Goal: Book appointment/travel/reservation: Register for event/course

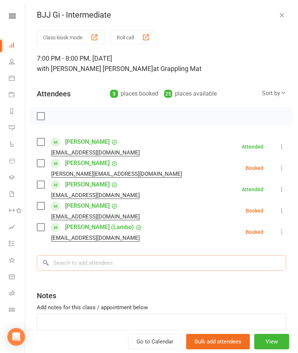
click at [148, 267] on input "search" at bounding box center [162, 262] width 250 height 15
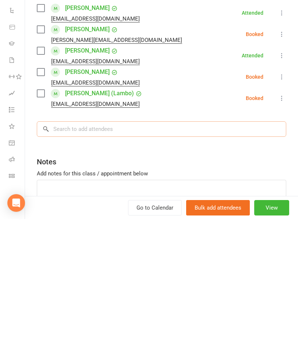
type input "Y"
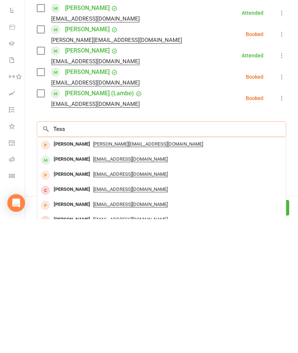
type input "Tess"
click at [77, 288] on div "[PERSON_NAME]" at bounding box center [72, 293] width 42 height 11
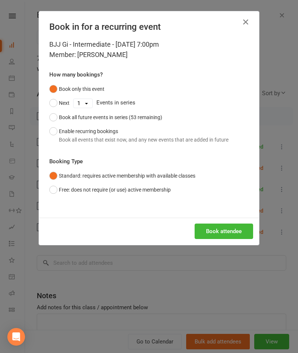
click at [222, 237] on button "Book attendee" at bounding box center [224, 231] width 59 height 15
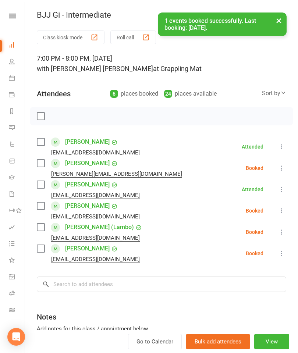
click at [38, 253] on label at bounding box center [40, 248] width 7 height 7
click at [41, 187] on label at bounding box center [40, 184] width 7 height 7
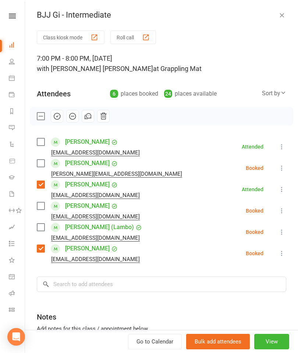
click at [44, 185] on label at bounding box center [40, 184] width 7 height 7
click at [102, 279] on input "search" at bounding box center [162, 284] width 250 height 15
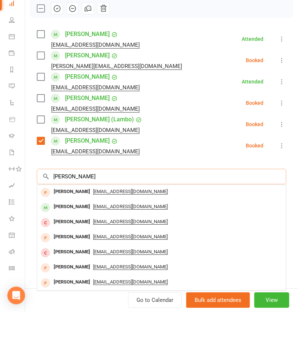
scroll to position [37, 0]
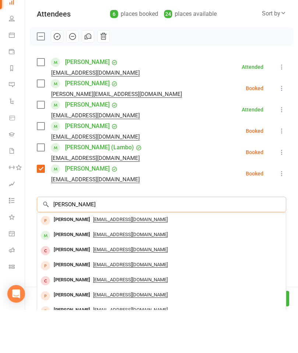
type input "[PERSON_NAME]"
click at [67, 273] on div "[PERSON_NAME]" at bounding box center [72, 278] width 42 height 11
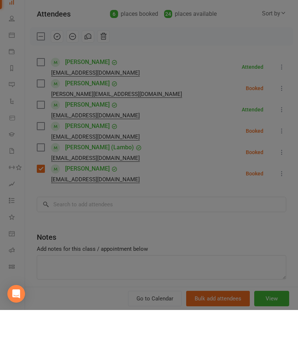
scroll to position [197, 0]
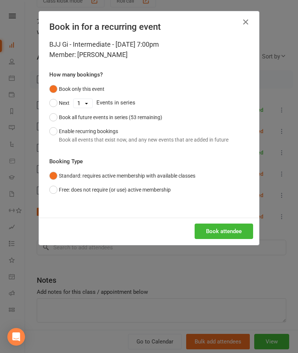
click at [225, 234] on button "Book attendee" at bounding box center [224, 231] width 59 height 15
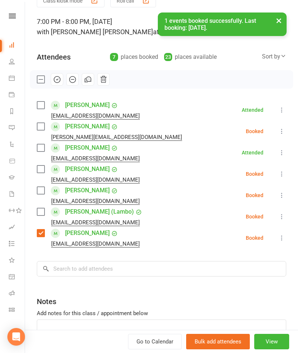
click at [38, 173] on label at bounding box center [40, 169] width 7 height 7
click at [39, 130] on label at bounding box center [40, 126] width 7 height 7
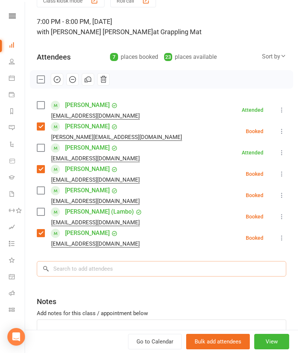
click at [140, 262] on input "search" at bounding box center [162, 268] width 250 height 15
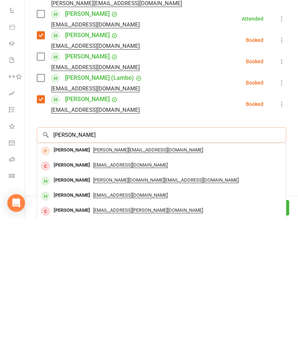
type input "[PERSON_NAME]"
click at [64, 309] on div "[PERSON_NAME]" at bounding box center [72, 314] width 42 height 11
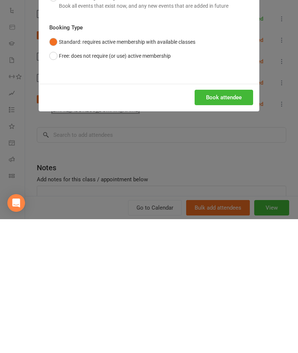
scroll to position [342, 0]
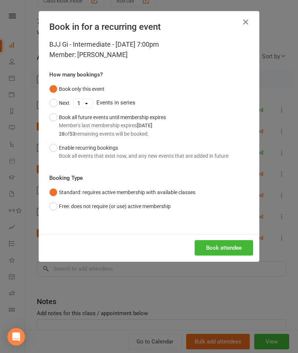
click at [227, 236] on div "Book attendee" at bounding box center [149, 248] width 220 height 27
click at [235, 252] on button "Book attendee" at bounding box center [224, 247] width 59 height 15
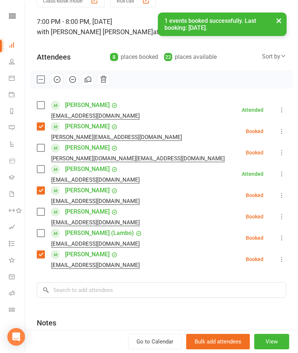
click at [40, 152] on label at bounding box center [40, 147] width 7 height 7
click at [42, 169] on label at bounding box center [40, 169] width 7 height 7
click at [34, 216] on div "Class kiosk mode Roll call 7:00 PM - 8:00 PM, [DATE] with [PERSON_NAME] [PERSON…" at bounding box center [161, 198] width 273 height 409
click at [41, 216] on label at bounding box center [40, 211] width 7 height 7
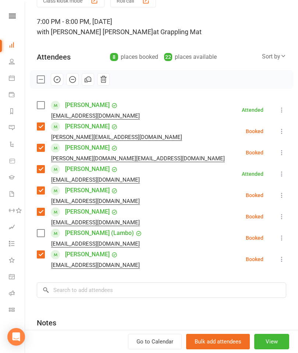
click at [41, 236] on label at bounding box center [40, 233] width 7 height 7
click at [134, 287] on input "search" at bounding box center [162, 290] width 250 height 15
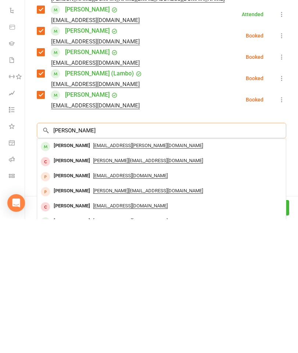
scroll to position [66, 0]
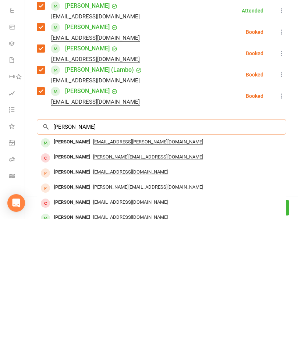
type input "[PERSON_NAME]"
click at [73, 271] on div "[PERSON_NAME]" at bounding box center [72, 276] width 42 height 11
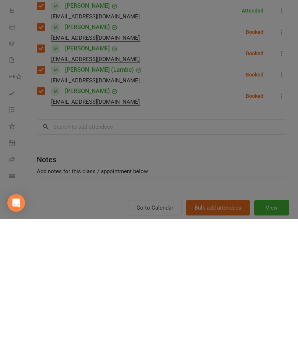
scroll to position [508, 0]
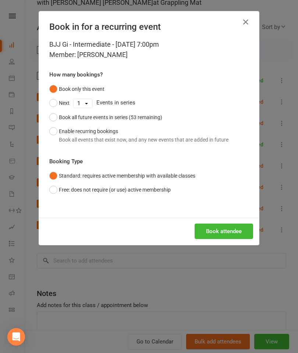
click at [226, 233] on button "Book attendee" at bounding box center [224, 231] width 59 height 15
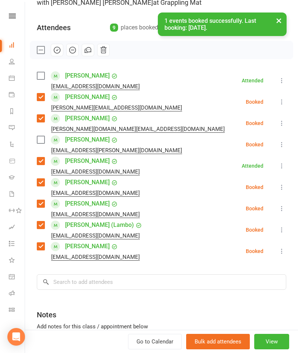
click at [40, 144] on label at bounding box center [40, 139] width 7 height 7
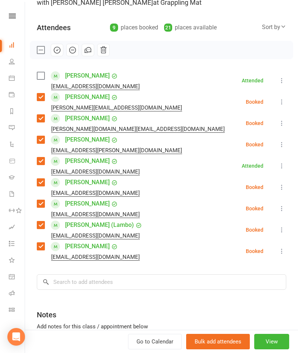
click at [43, 79] on label at bounding box center [40, 75] width 7 height 7
click at [102, 282] on input "search" at bounding box center [162, 282] width 250 height 15
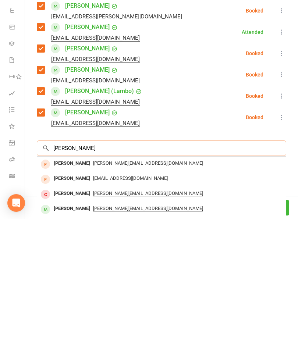
type input "[PERSON_NAME]"
click at [59, 336] on div "Max Scalise [EMAIL_ADDRESS][DOMAIN_NAME]" at bounding box center [161, 343] width 249 height 15
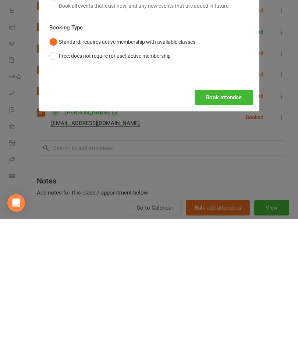
scroll to position [667, 0]
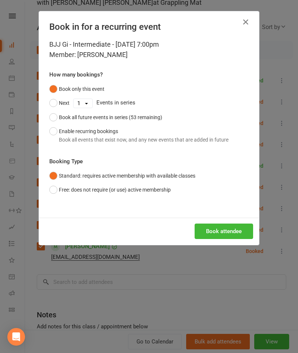
click at [236, 234] on button "Book attendee" at bounding box center [224, 231] width 59 height 15
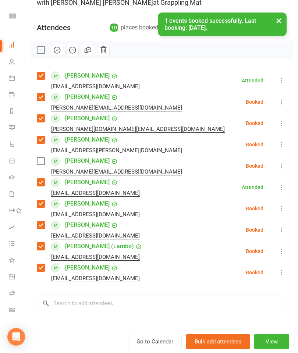
click at [37, 168] on div "[PERSON_NAME][EMAIL_ADDRESS][DOMAIN_NAME]" at bounding box center [111, 172] width 148 height 10
click at [41, 160] on label at bounding box center [40, 161] width 7 height 7
click at [111, 302] on input "search" at bounding box center [162, 303] width 250 height 15
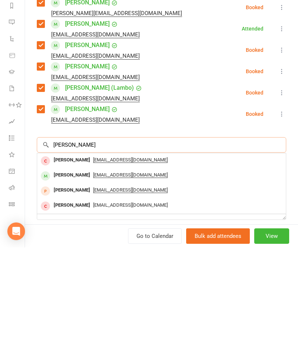
scroll to position [120, 0]
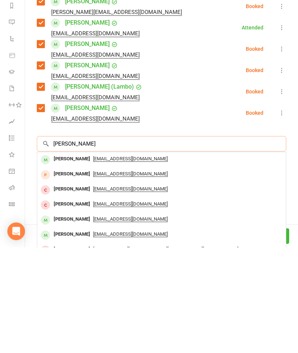
type input "[PERSON_NAME]"
click at [70, 260] on div "[PERSON_NAME]" at bounding box center [72, 265] width 42 height 11
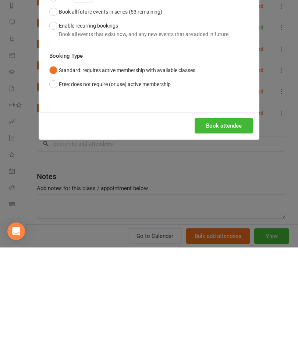
scroll to position [818, 0]
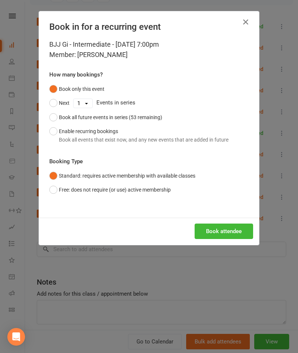
click at [244, 233] on button "Book attendee" at bounding box center [224, 231] width 59 height 15
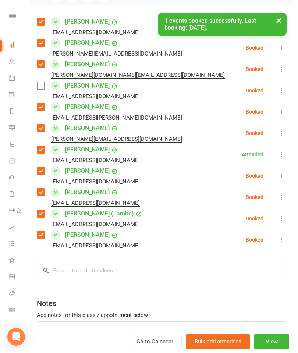
click at [40, 89] on label at bounding box center [40, 85] width 7 height 7
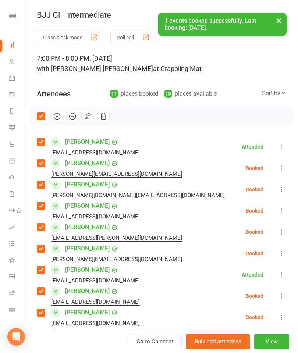
scroll to position [0, 0]
click at [55, 116] on icon "button" at bounding box center [57, 116] width 8 height 8
click at [281, 18] on button "×" at bounding box center [278, 21] width 13 height 16
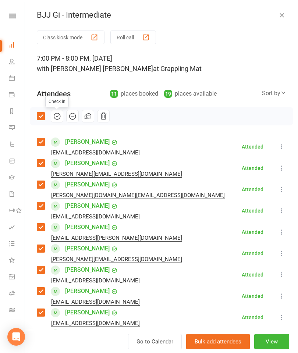
scroll to position [0, 0]
click at [285, 14] on icon "button" at bounding box center [281, 14] width 7 height 7
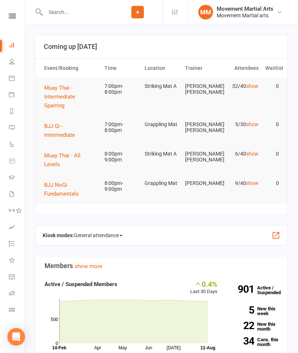
click at [75, 97] on span "Muay Thai - Intermediate Sparring" at bounding box center [59, 97] width 31 height 24
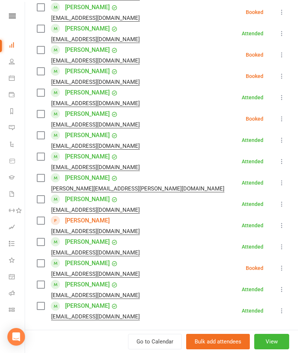
scroll to position [499, 0]
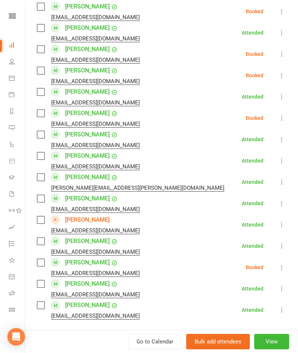
click at [44, 198] on label at bounding box center [40, 198] width 7 height 7
click at [56, 267] on span at bounding box center [55, 262] width 9 height 9
click at [44, 262] on label at bounding box center [40, 262] width 7 height 7
click at [280, 225] on icon at bounding box center [281, 224] width 7 height 7
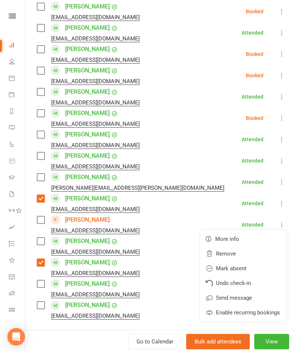
click at [243, 254] on link "Remove" at bounding box center [243, 254] width 86 height 15
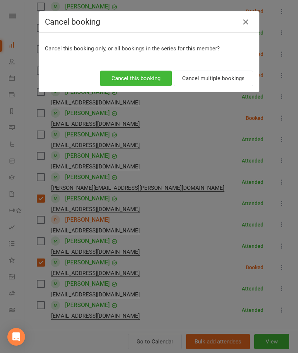
click at [141, 78] on button "Cancel this booking" at bounding box center [136, 78] width 72 height 15
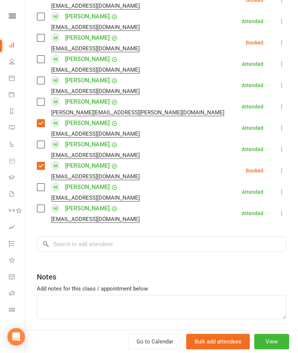
scroll to position [588, 0]
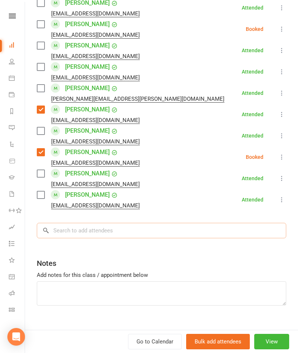
click at [113, 238] on input "search" at bounding box center [162, 230] width 250 height 15
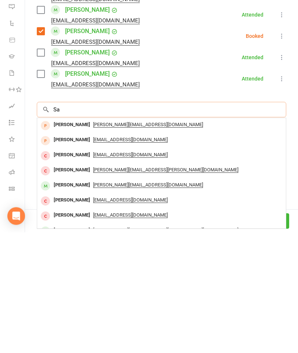
type input "S"
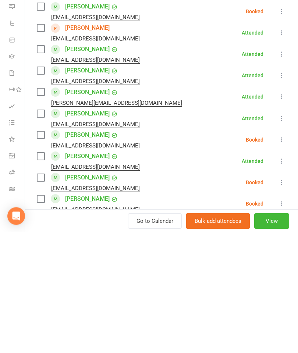
scroll to position [263, 0]
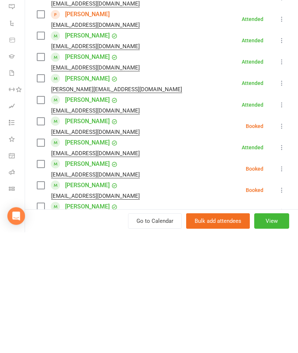
click at [42, 239] on label at bounding box center [40, 242] width 7 height 7
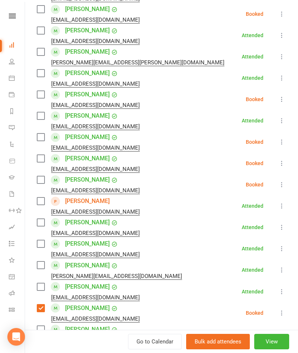
scroll to position [129, 0]
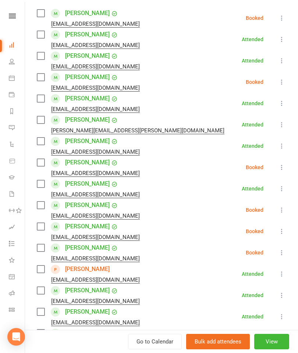
click at [44, 78] on label at bounding box center [40, 77] width 7 height 7
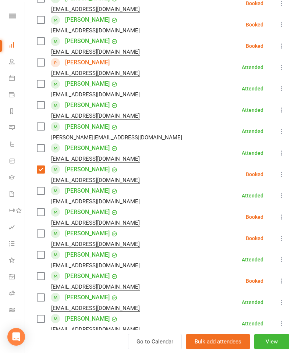
scroll to position [510, 0]
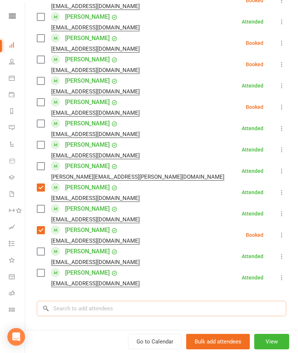
click at [113, 304] on input "search" at bounding box center [162, 308] width 250 height 15
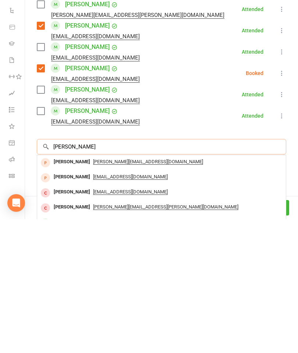
scroll to position [552, 0]
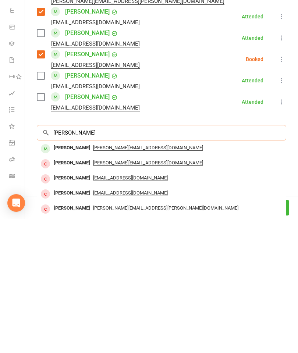
type input "[PERSON_NAME]"
click at [68, 277] on div "[PERSON_NAME]" at bounding box center [72, 282] width 42 height 11
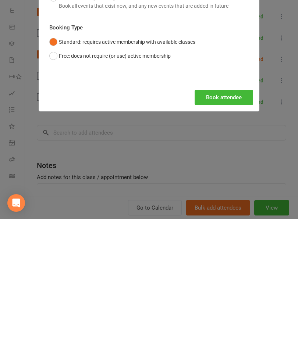
scroll to position [320, 0]
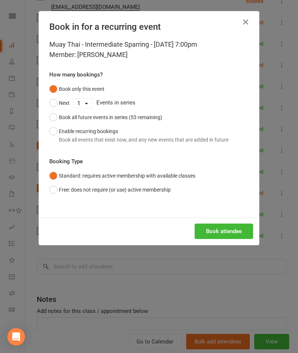
click at [235, 237] on button "Book attendee" at bounding box center [224, 231] width 59 height 15
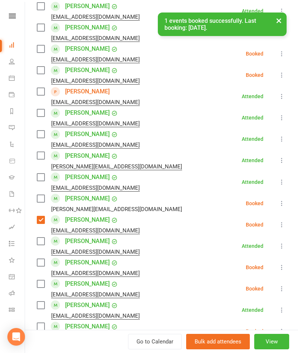
scroll to position [306, 0]
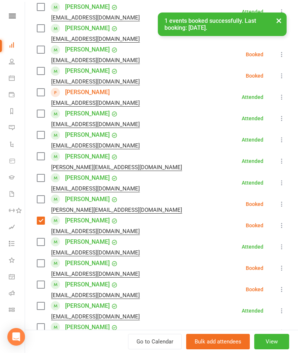
click at [40, 202] on label at bounding box center [40, 199] width 7 height 7
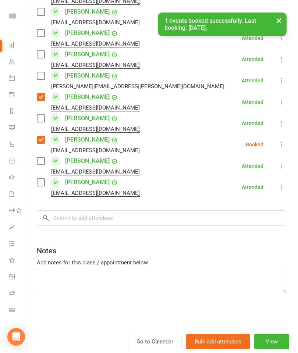
scroll to position [622, 0]
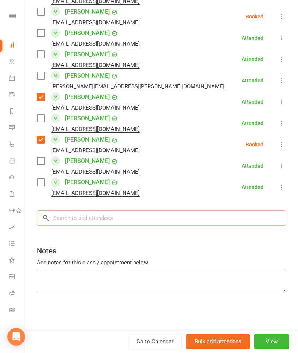
click at [115, 222] on input "search" at bounding box center [162, 218] width 250 height 15
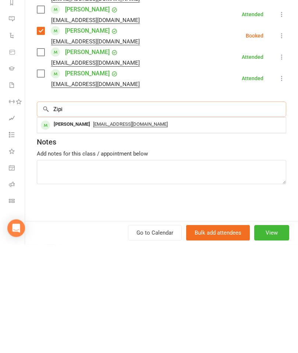
type input "Zipi"
click at [68, 227] on div "Zipian Li [EMAIL_ADDRESS][DOMAIN_NAME]" at bounding box center [161, 234] width 249 height 15
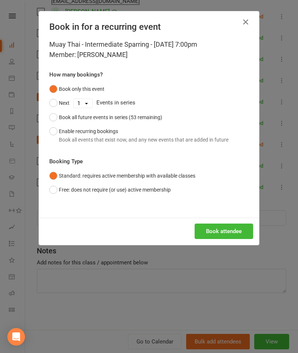
click at [215, 232] on button "Book attendee" at bounding box center [224, 231] width 59 height 15
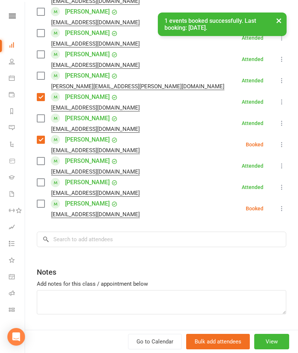
click at [43, 205] on label at bounding box center [40, 203] width 7 height 7
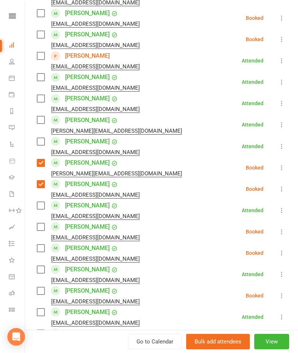
scroll to position [333, 0]
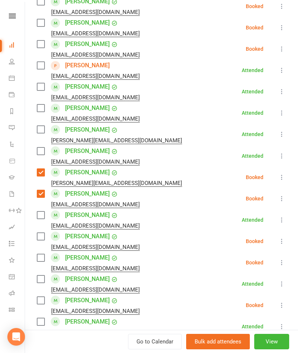
click at [42, 133] on label at bounding box center [40, 129] width 7 height 7
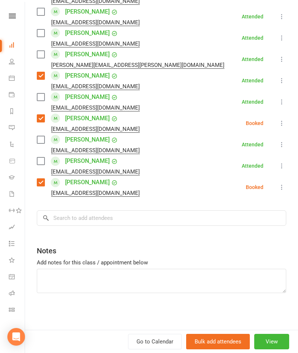
scroll to position [643, 0]
click at [121, 222] on input "search" at bounding box center [162, 218] width 250 height 15
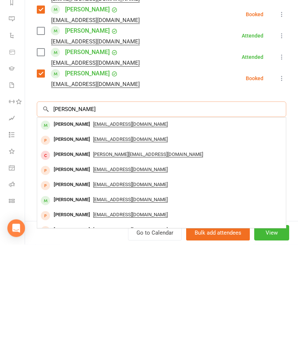
type input "[PERSON_NAME]"
click at [78, 228] on div "[PERSON_NAME]" at bounding box center [72, 233] width 42 height 11
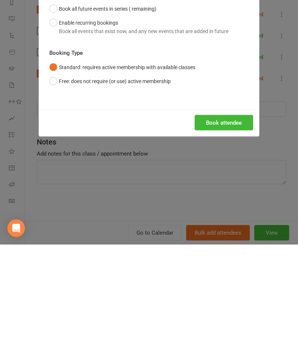
scroll to position [538, 0]
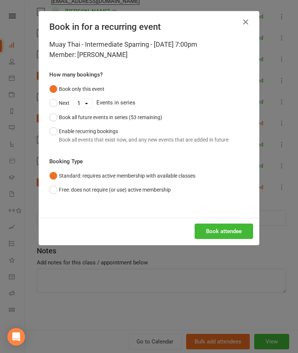
click at [221, 236] on button "Book attendee" at bounding box center [224, 231] width 59 height 15
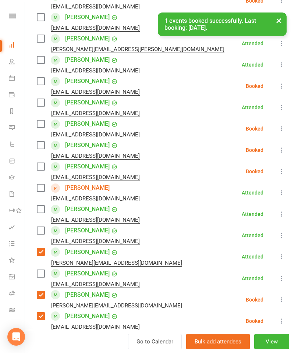
scroll to position [182, 0]
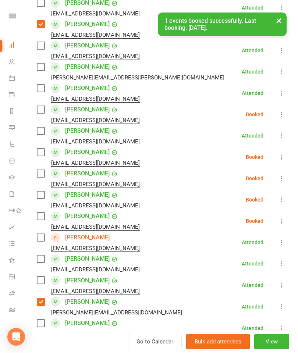
click at [43, 198] on label at bounding box center [40, 194] width 7 height 7
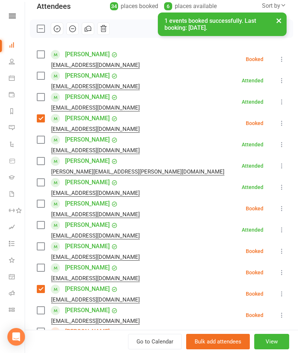
scroll to position [88, 0]
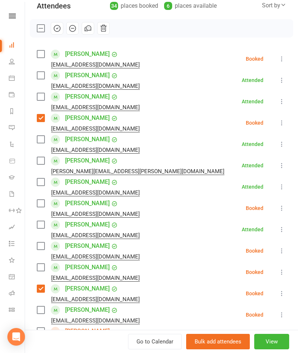
click at [43, 204] on label at bounding box center [40, 203] width 7 height 7
click at [38, 250] on label at bounding box center [40, 246] width 7 height 7
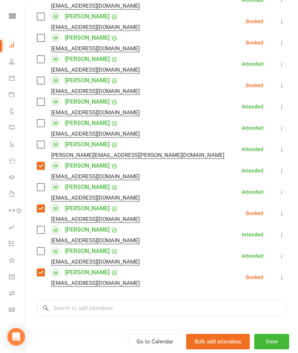
scroll to position [575, 0]
click at [38, 189] on label at bounding box center [40, 186] width 7 height 7
click at [110, 315] on input "search" at bounding box center [162, 307] width 250 height 15
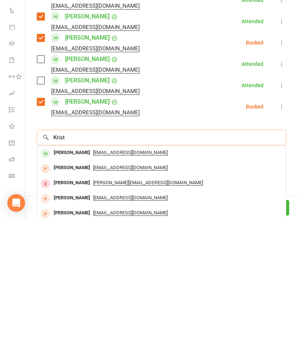
scroll to position [614, 0]
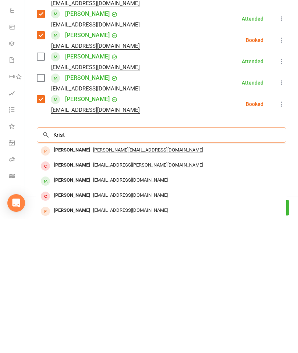
type input "Krist"
click at [73, 309] on div "[PERSON_NAME]" at bounding box center [72, 314] width 42 height 11
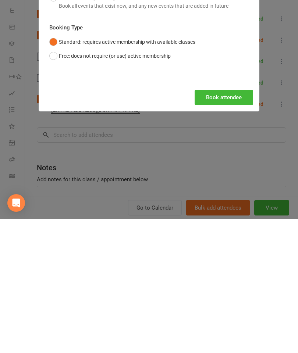
scroll to position [737, 0]
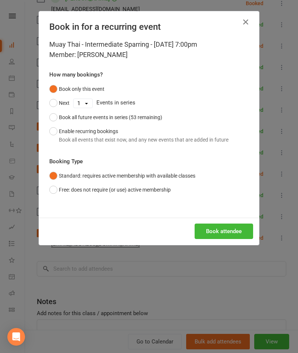
click at [230, 232] on button "Book attendee" at bounding box center [224, 231] width 59 height 15
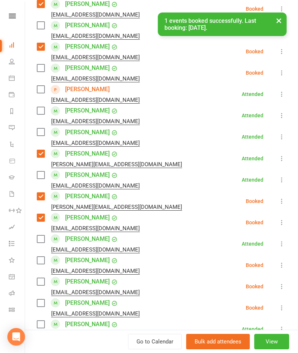
scroll to position [331, 0]
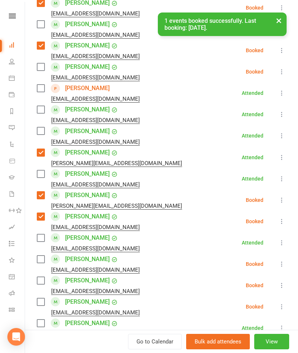
click at [41, 281] on label at bounding box center [40, 280] width 7 height 7
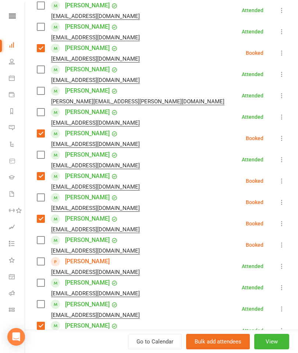
scroll to position [106, 0]
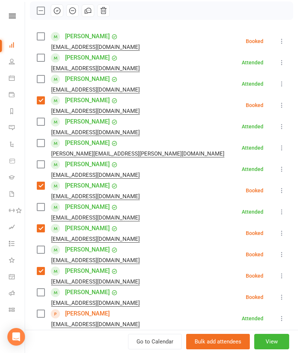
click at [42, 83] on label at bounding box center [40, 78] width 7 height 7
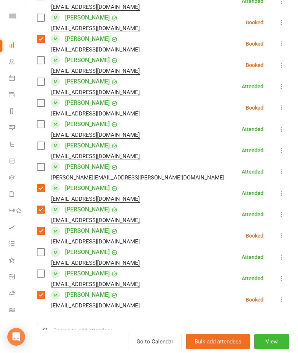
scroll to position [584, 0]
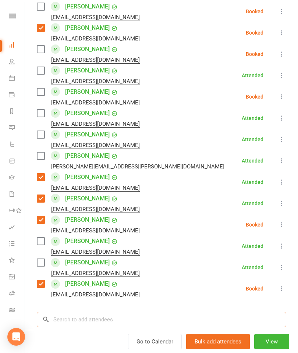
click at [127, 315] on input "search" at bounding box center [162, 319] width 250 height 15
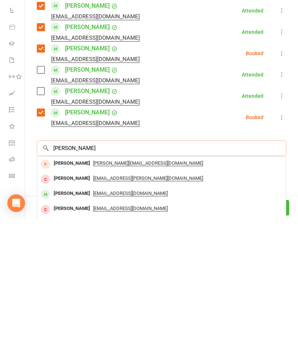
scroll to position [626, 0]
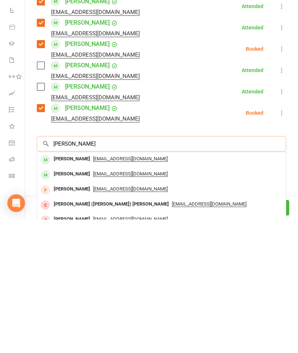
type input "[PERSON_NAME]"
click at [70, 288] on div "[PERSON_NAME]" at bounding box center [72, 293] width 42 height 11
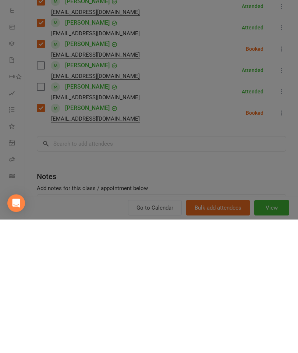
scroll to position [847, 0]
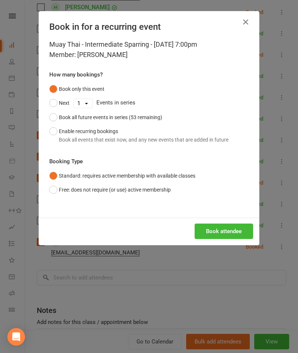
click at [224, 236] on button "Book attendee" at bounding box center [224, 231] width 59 height 15
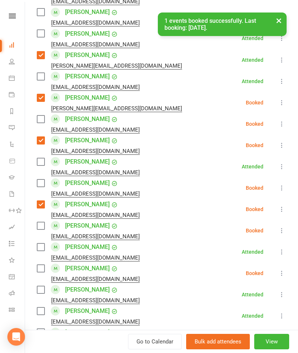
scroll to position [425, 0]
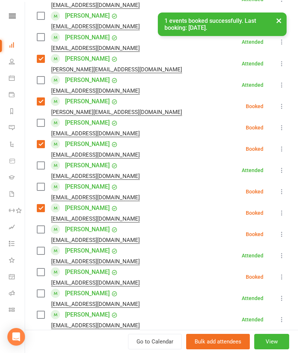
click at [39, 126] on label at bounding box center [40, 122] width 7 height 7
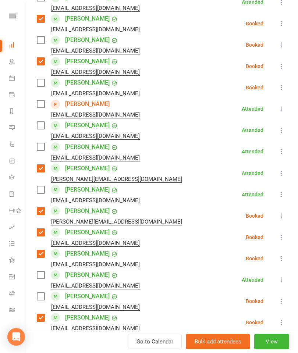
scroll to position [290, 0]
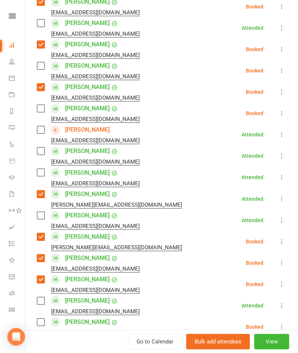
click at [44, 111] on label at bounding box center [40, 108] width 7 height 7
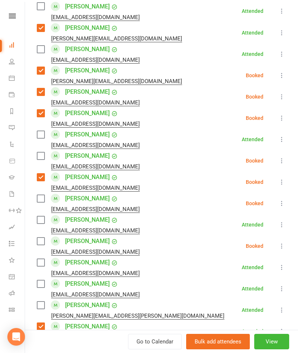
scroll to position [462, 0]
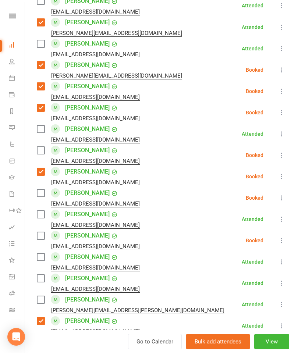
click at [40, 197] on label at bounding box center [40, 193] width 7 height 7
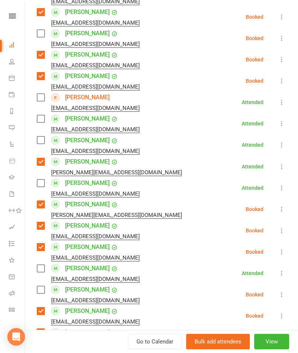
scroll to position [321, 0]
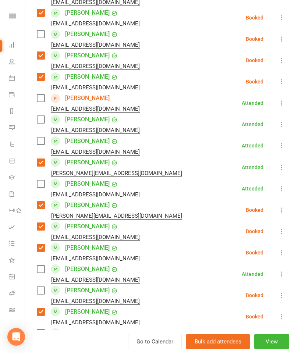
click at [44, 34] on label at bounding box center [40, 34] width 7 height 7
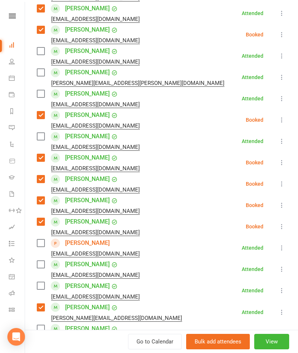
scroll to position [166, 0]
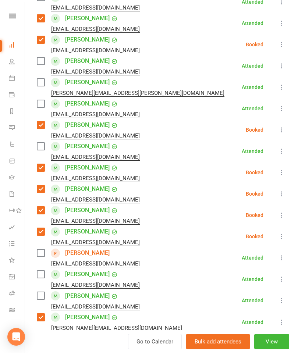
click at [43, 62] on label at bounding box center [40, 60] width 7 height 7
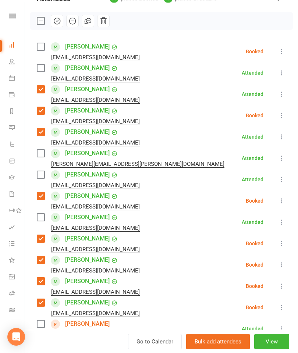
scroll to position [93, 0]
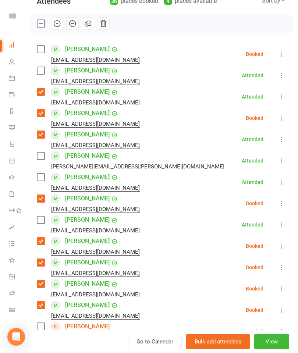
click at [44, 71] on label at bounding box center [40, 70] width 7 height 7
click at [42, 179] on label at bounding box center [40, 177] width 7 height 7
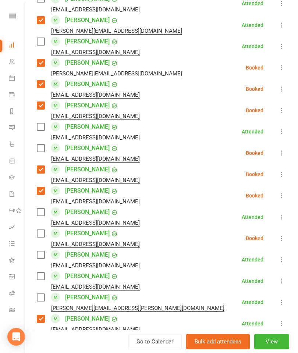
scroll to position [463, 0]
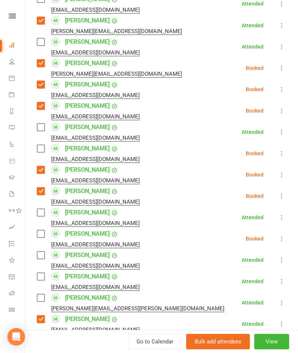
click at [44, 125] on label at bounding box center [40, 127] width 7 height 7
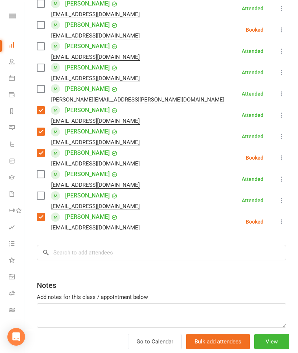
scroll to position [677, 0]
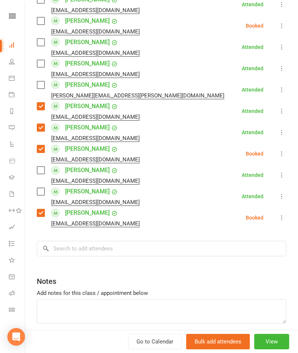
click at [43, 169] on label at bounding box center [40, 170] width 7 height 7
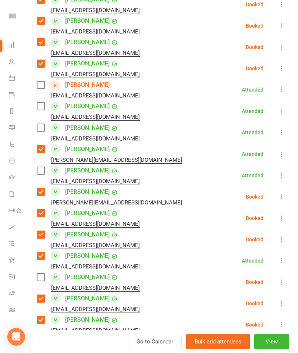
scroll to position [266, 0]
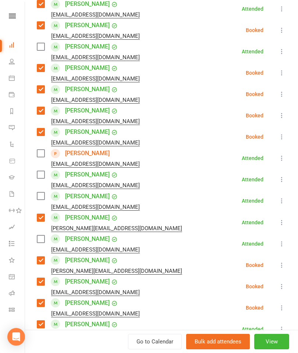
click at [44, 195] on label at bounding box center [40, 196] width 7 height 7
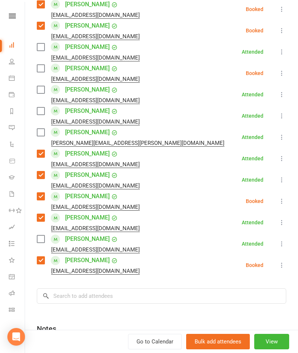
scroll to position [630, 0]
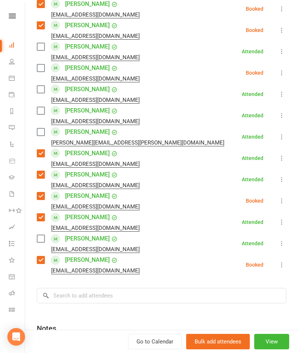
click at [121, 275] on li "Zipian Li [EMAIL_ADDRESS][DOMAIN_NAME] Booked More info Remove Check in Mark ab…" at bounding box center [162, 264] width 250 height 21
click at [94, 302] on input "search" at bounding box center [162, 295] width 250 height 15
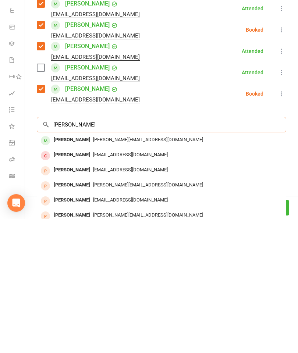
scroll to position [669, 0]
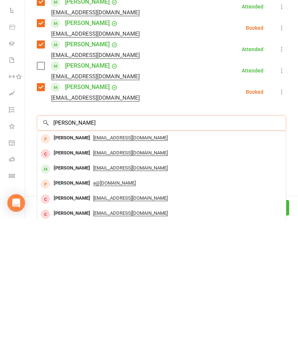
type input "[PERSON_NAME]"
click at [66, 297] on div "[PERSON_NAME]" at bounding box center [72, 302] width 42 height 11
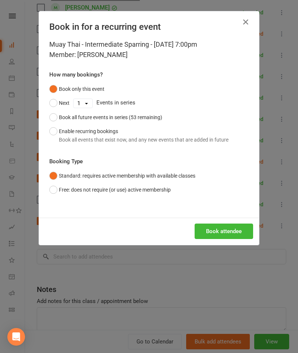
click at [235, 228] on button "Book attendee" at bounding box center [224, 231] width 59 height 15
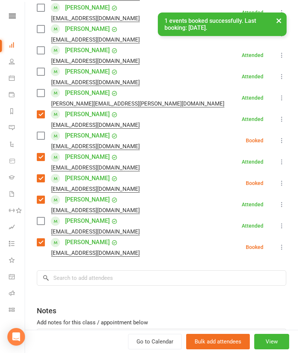
click at [38, 140] on label at bounding box center [40, 135] width 7 height 7
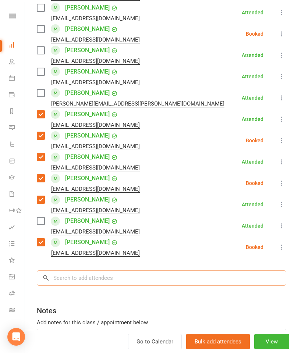
click at [110, 283] on input "search" at bounding box center [162, 278] width 250 height 15
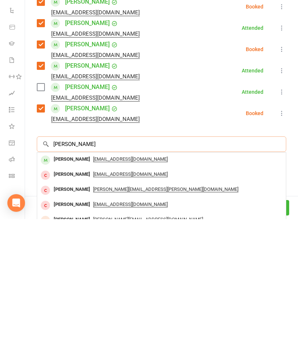
type input "[PERSON_NAME]"
click at [71, 287] on div "[PERSON_NAME] [EMAIL_ADDRESS][DOMAIN_NAME]" at bounding box center [161, 294] width 249 height 15
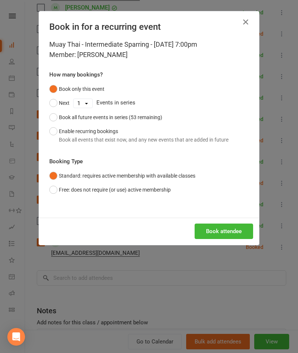
click at [221, 233] on button "Book attendee" at bounding box center [224, 231] width 59 height 15
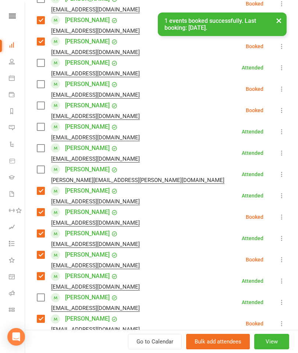
scroll to position [612, 0]
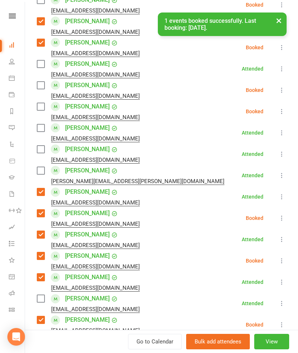
click at [40, 87] on label at bounding box center [40, 85] width 7 height 7
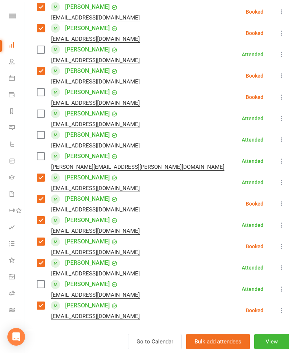
scroll to position [627, 0]
click at [37, 95] on label at bounding box center [40, 91] width 7 height 7
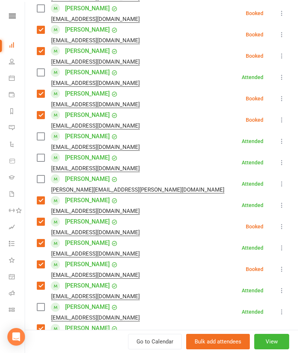
scroll to position [605, 0]
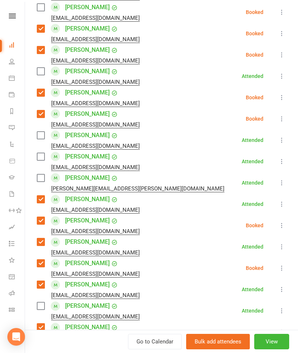
click at [44, 154] on label at bounding box center [40, 156] width 7 height 7
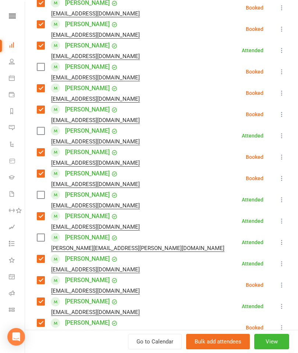
scroll to position [531, 0]
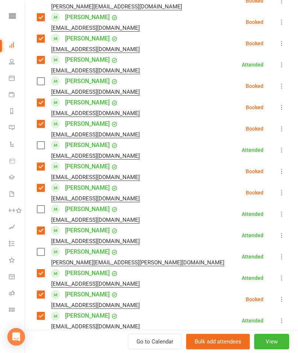
click at [43, 84] on label at bounding box center [40, 81] width 7 height 7
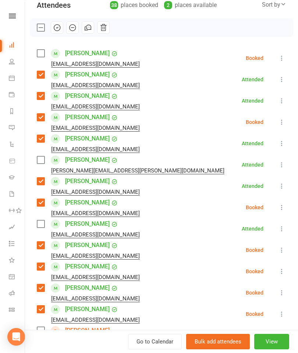
click at [43, 50] on label at bounding box center [40, 53] width 7 height 7
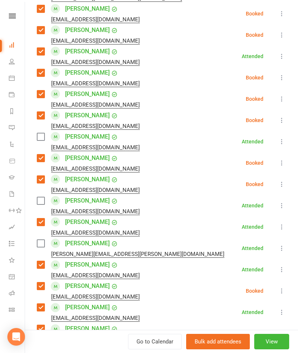
scroll to position [541, 0]
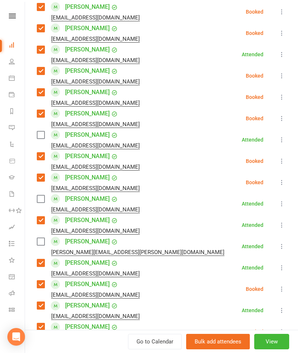
click at [44, 199] on label at bounding box center [40, 198] width 7 height 7
click at [44, 136] on label at bounding box center [40, 134] width 7 height 7
click at [37, 245] on label at bounding box center [40, 241] width 7 height 7
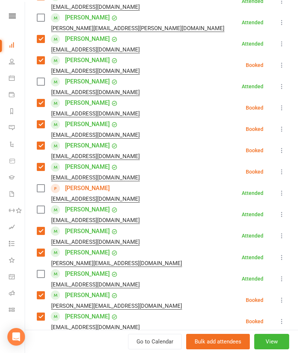
scroll to position [161, 0]
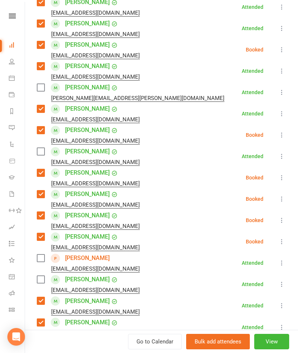
click at [42, 283] on label at bounding box center [40, 279] width 7 height 7
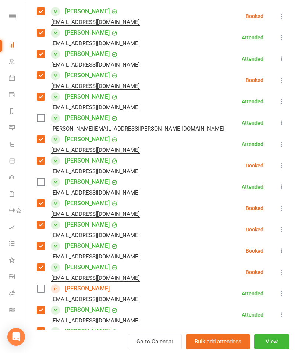
click at [44, 121] on label at bounding box center [40, 117] width 7 height 7
click at [281, 297] on icon at bounding box center [281, 293] width 7 height 7
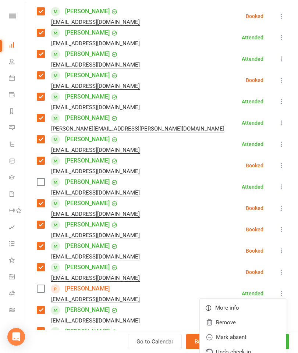
click at [232, 316] on link "Remove" at bounding box center [243, 322] width 86 height 15
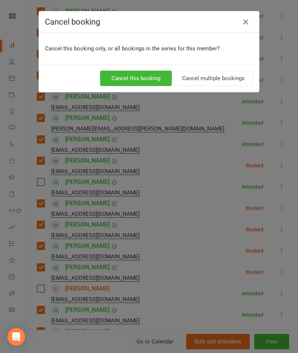
click at [143, 80] on button "Cancel this booking" at bounding box center [136, 78] width 72 height 15
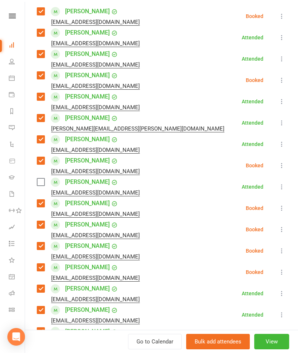
click at [37, 186] on label at bounding box center [40, 182] width 7 height 7
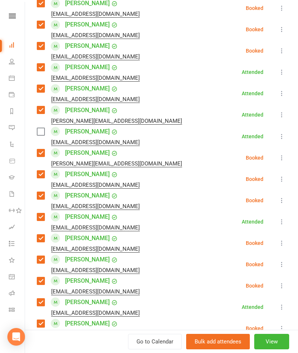
scroll to position [405, 0]
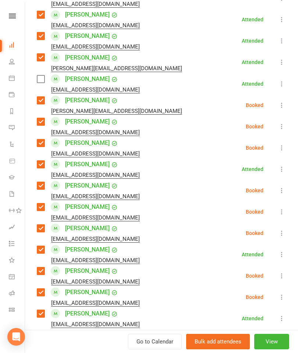
click at [39, 82] on label at bounding box center [40, 78] width 7 height 7
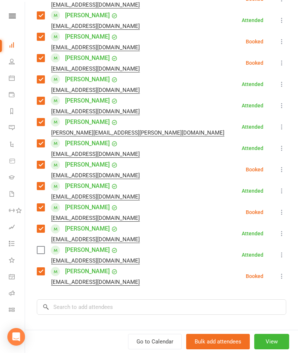
scroll to position [659, 0]
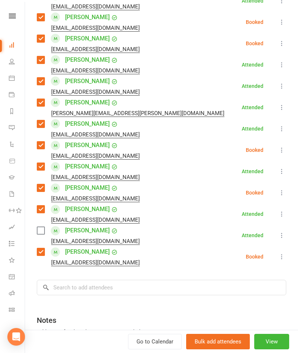
click at [40, 233] on label at bounding box center [40, 230] width 7 height 7
click at [103, 295] on input "search" at bounding box center [162, 287] width 250 height 15
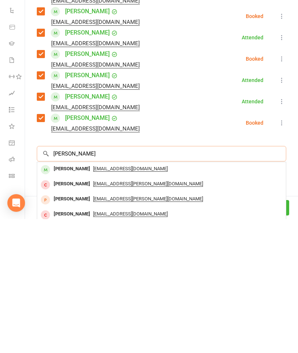
type input "[PERSON_NAME]"
click at [68, 298] on div "[PERSON_NAME]" at bounding box center [72, 303] width 42 height 11
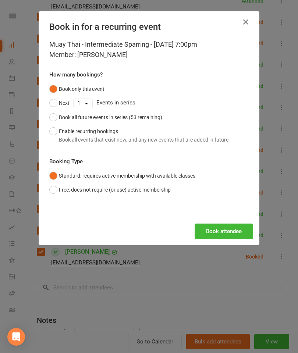
click at [218, 218] on div "Book attendee" at bounding box center [149, 231] width 220 height 27
click at [224, 235] on button "Book attendee" at bounding box center [224, 231] width 59 height 15
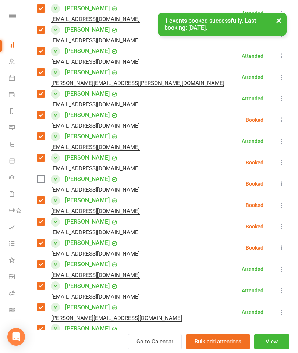
click at [41, 183] on label at bounding box center [40, 179] width 7 height 7
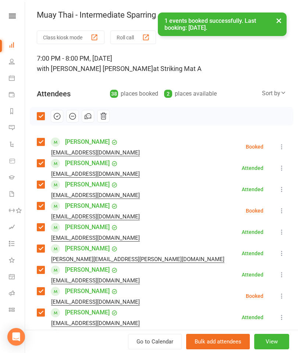
scroll to position [0, 0]
click at [59, 121] on button "button" at bounding box center [57, 116] width 13 height 13
